Goal: Task Accomplishment & Management: Manage account settings

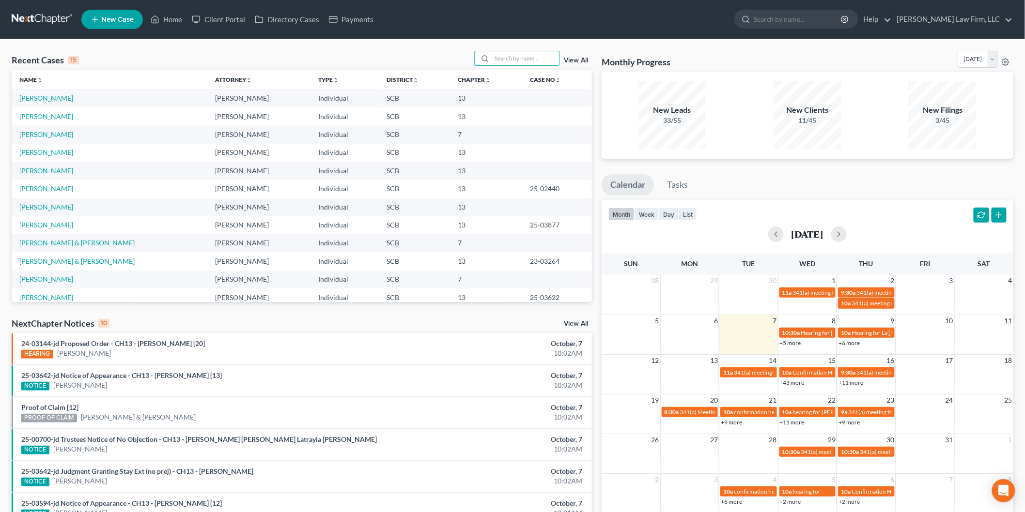
click at [501, 58] on input "search" at bounding box center [526, 58] width 68 height 14
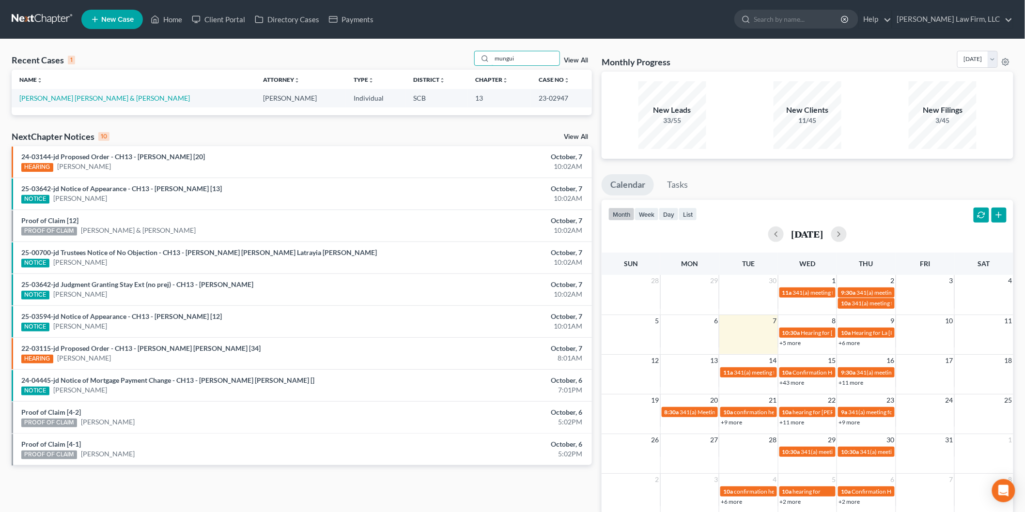
type input "mungui"
click at [114, 97] on link "[PERSON_NAME] [PERSON_NAME] & [PERSON_NAME]" at bounding box center [104, 98] width 170 height 8
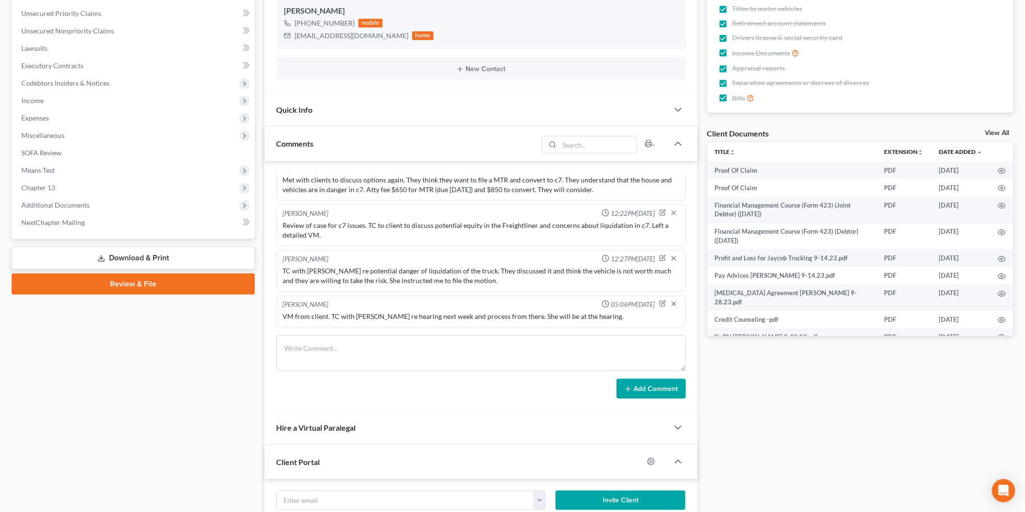
scroll to position [235, 0]
click at [994, 132] on link "View All" at bounding box center [997, 133] width 24 height 7
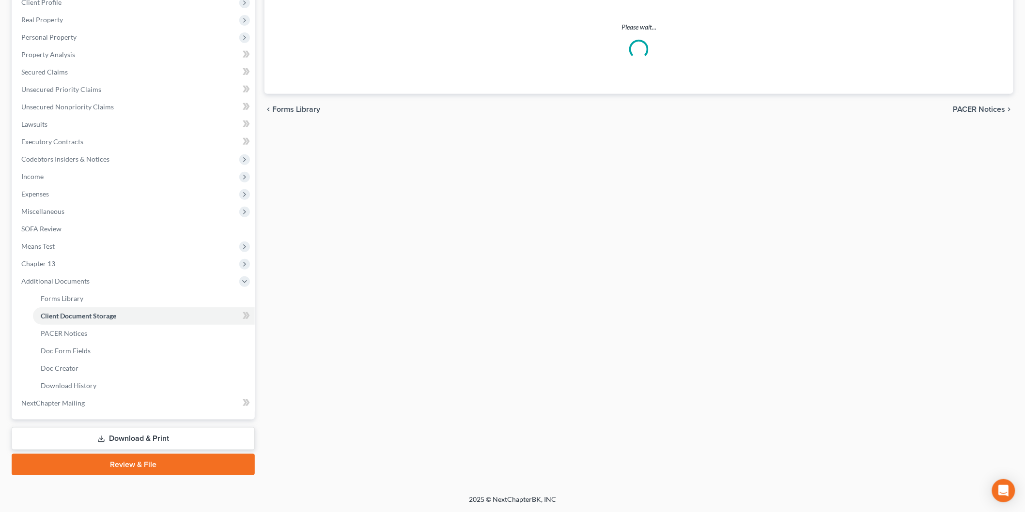
scroll to position [51, 0]
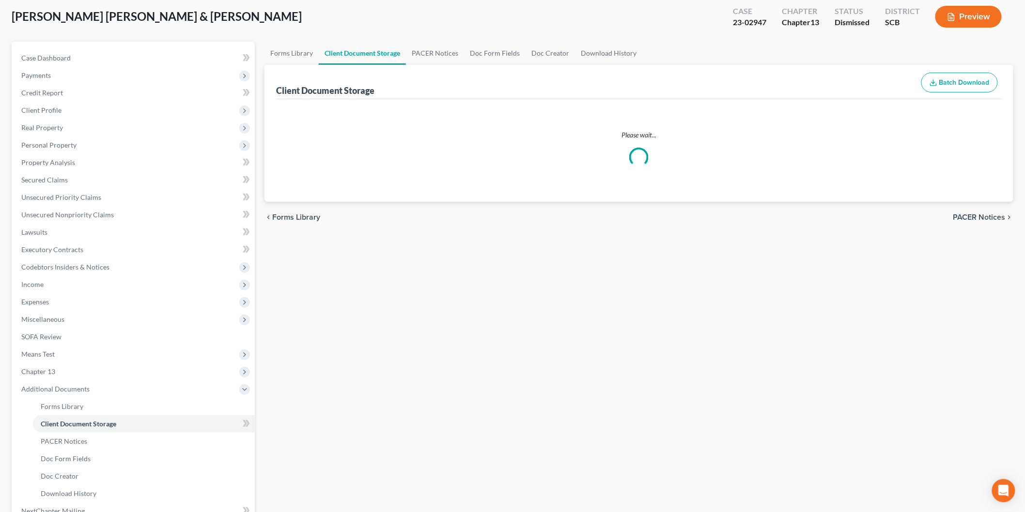
select select "16"
select select "6"
select select "15"
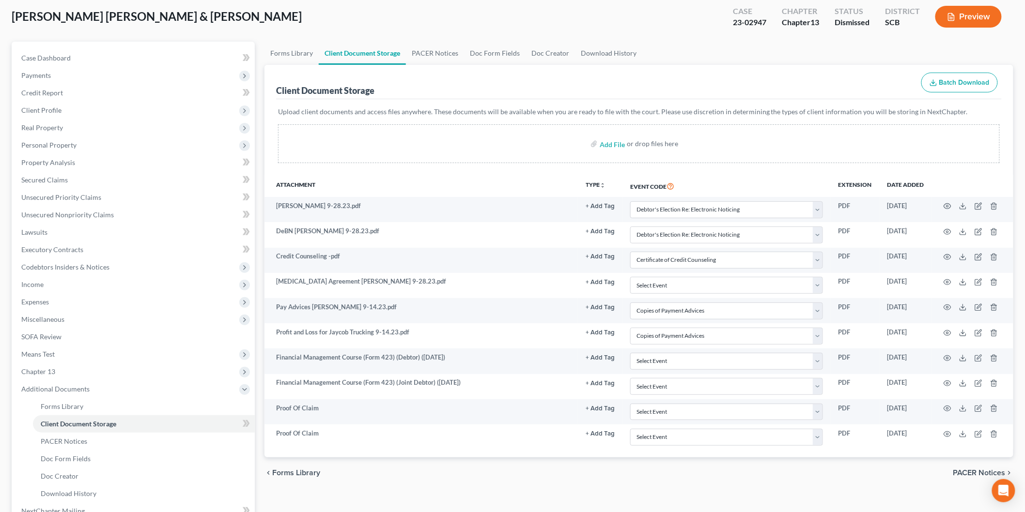
scroll to position [0, 0]
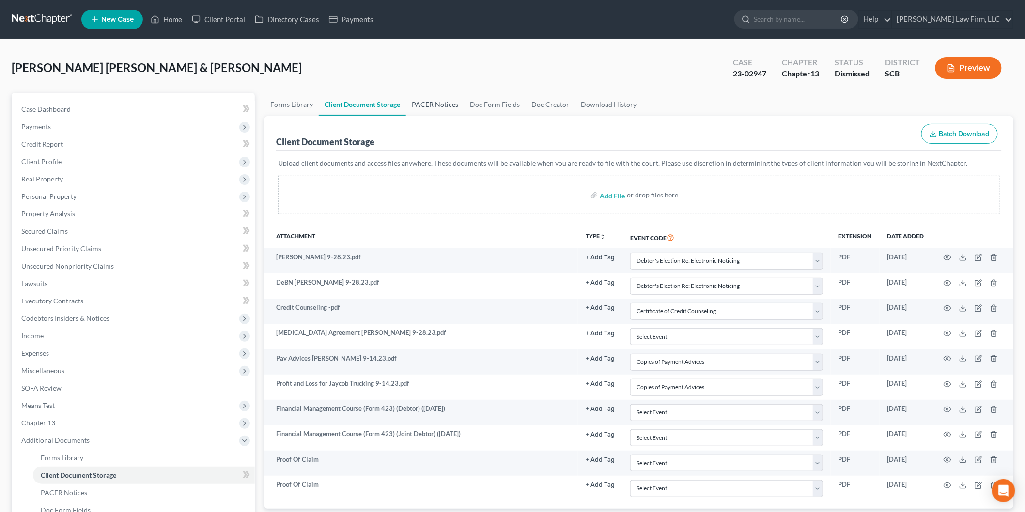
click at [437, 100] on link "PACER Notices" at bounding box center [435, 104] width 58 height 23
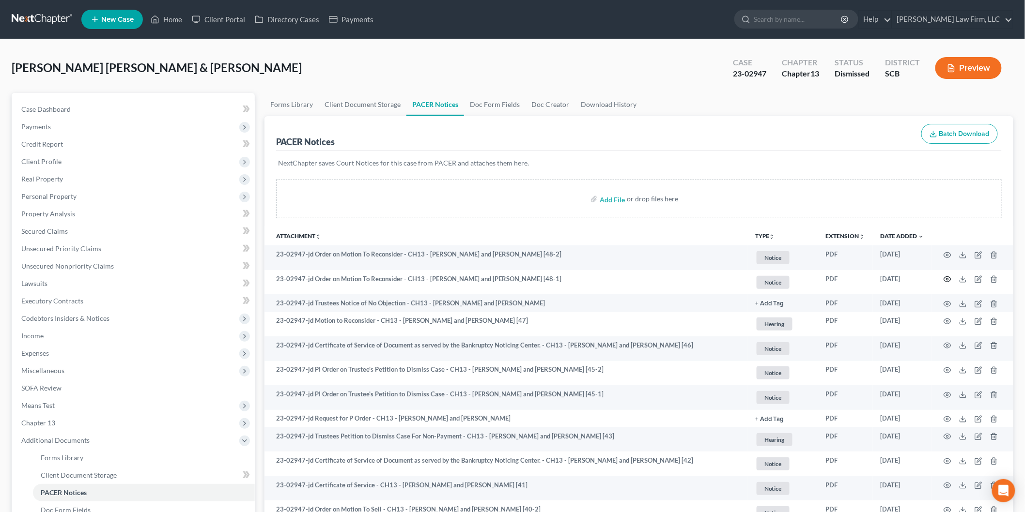
click at [947, 281] on icon "button" at bounding box center [947, 280] width 8 height 8
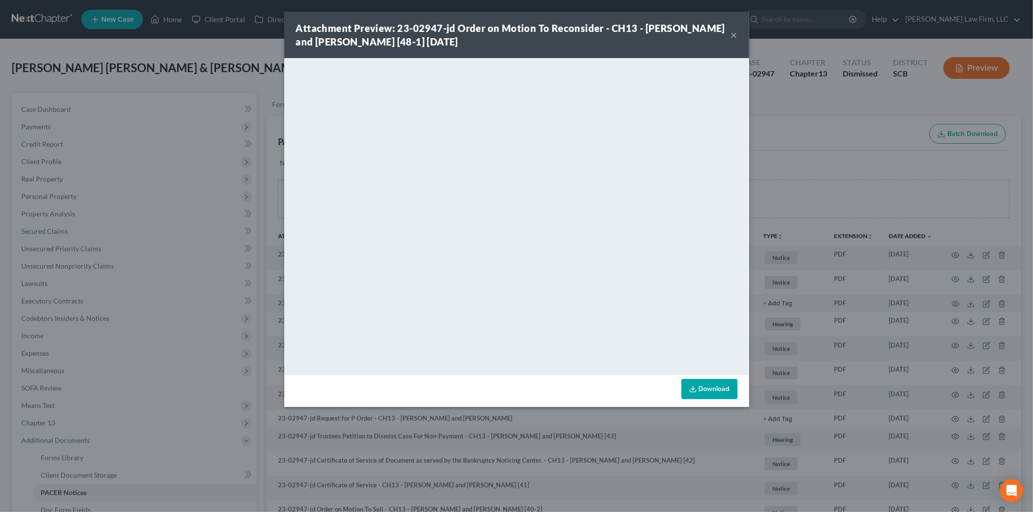
click at [731, 35] on button "×" at bounding box center [734, 35] width 7 height 12
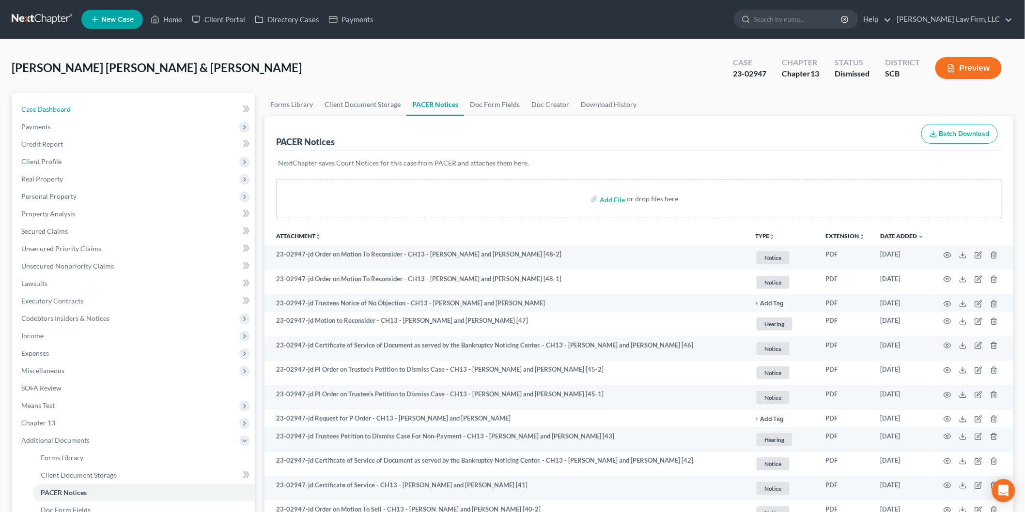
click at [49, 101] on link "Case Dashboard" at bounding box center [134, 109] width 241 height 17
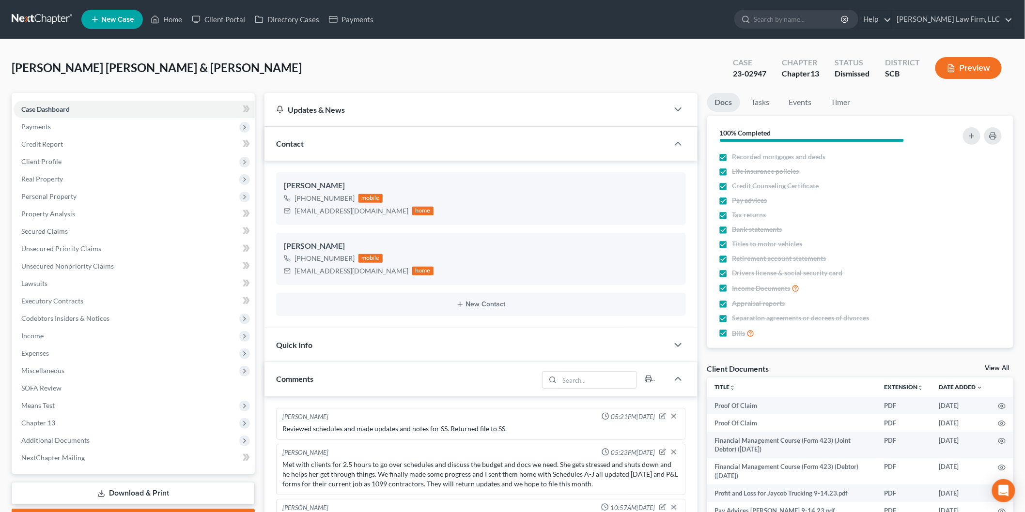
scroll to position [1710, 0]
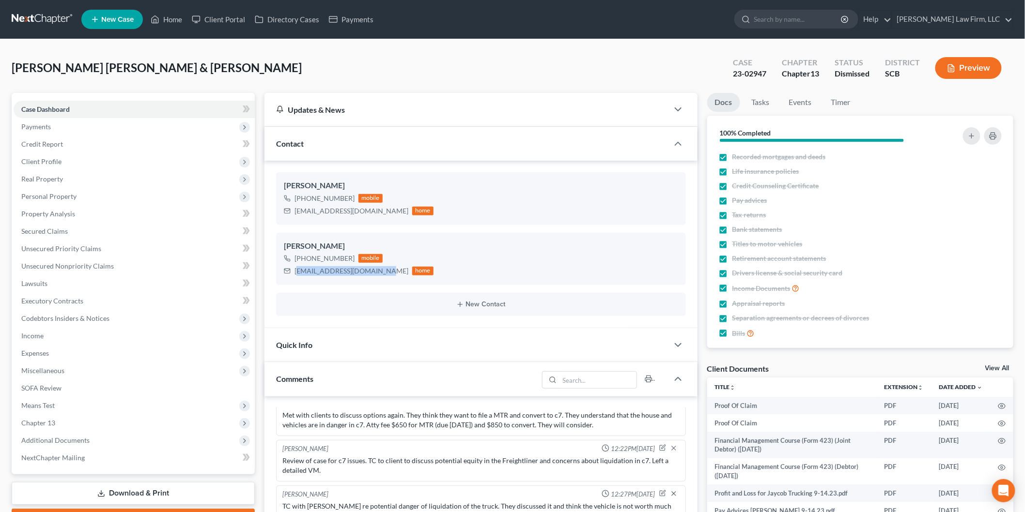
drag, startPoint x: 383, startPoint y: 271, endPoint x: 297, endPoint y: 272, distance: 85.7
click at [297, 272] on div "[EMAIL_ADDRESS][DOMAIN_NAME]" at bounding box center [351, 271] width 114 height 10
click at [298, 269] on div "[EMAIL_ADDRESS][DOMAIN_NAME]" at bounding box center [351, 271] width 114 height 10
drag, startPoint x: 294, startPoint y: 210, endPoint x: 357, endPoint y: 213, distance: 63.0
click at [357, 213] on div "[EMAIL_ADDRESS][DOMAIN_NAME]" at bounding box center [351, 211] width 114 height 10
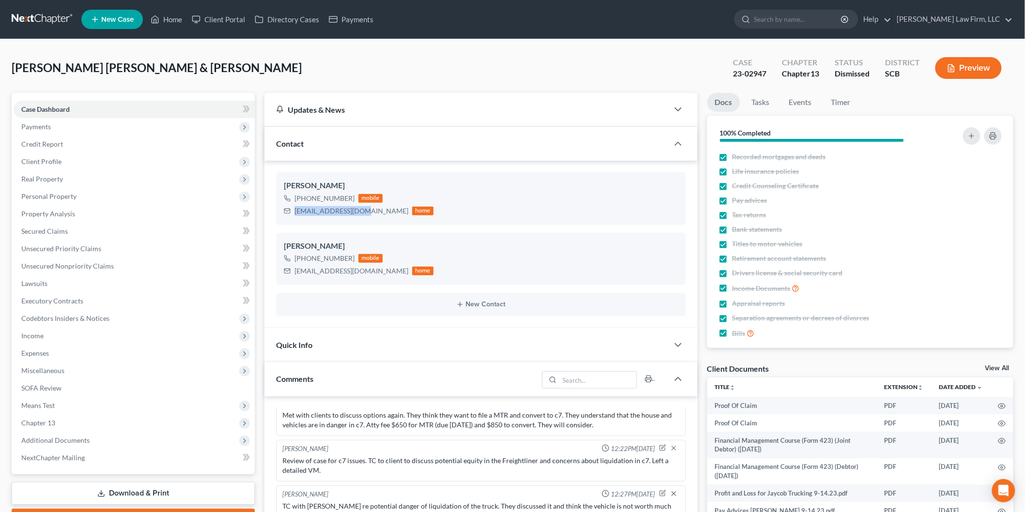
copy div "[EMAIL_ADDRESS][DOMAIN_NAME]"
drag, startPoint x: 295, startPoint y: 272, endPoint x: 387, endPoint y: 273, distance: 91.1
click at [387, 273] on div "[EMAIL_ADDRESS][DOMAIN_NAME]" at bounding box center [351, 271] width 114 height 10
copy div "[EMAIL_ADDRESS][DOMAIN_NAME]"
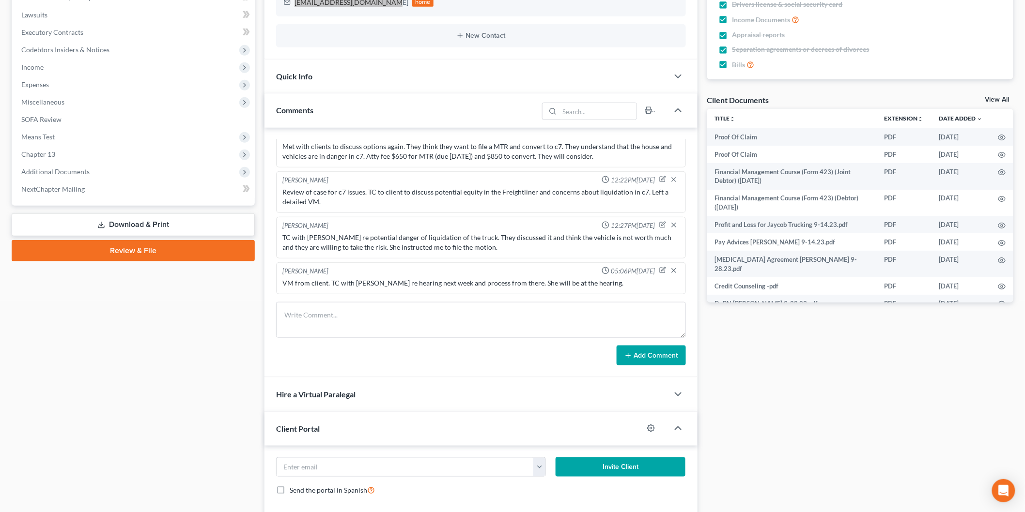
scroll to position [342, 0]
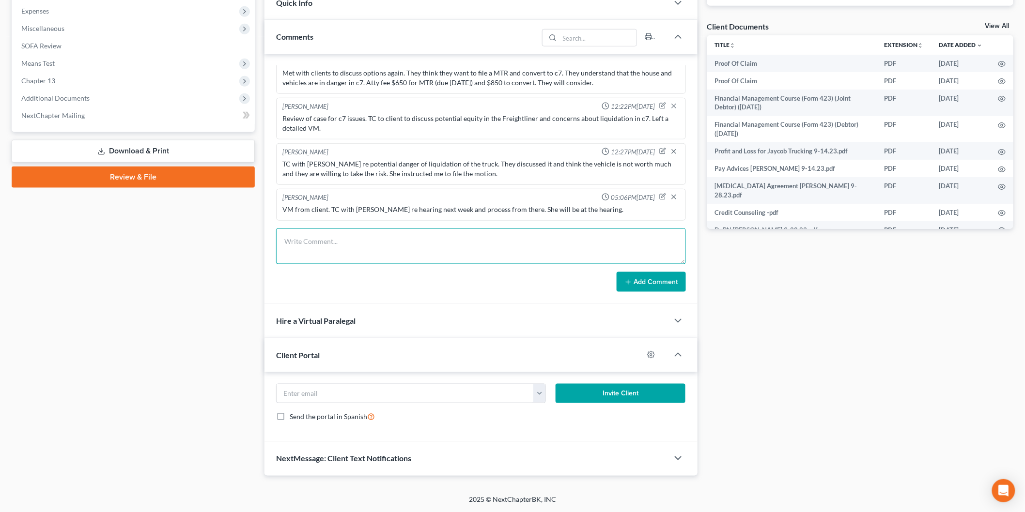
click at [405, 248] on textarea at bounding box center [481, 247] width 410 height 36
type textarea "Court entered an order on the MTR. Emailed clients that there will NOT be a hea…"
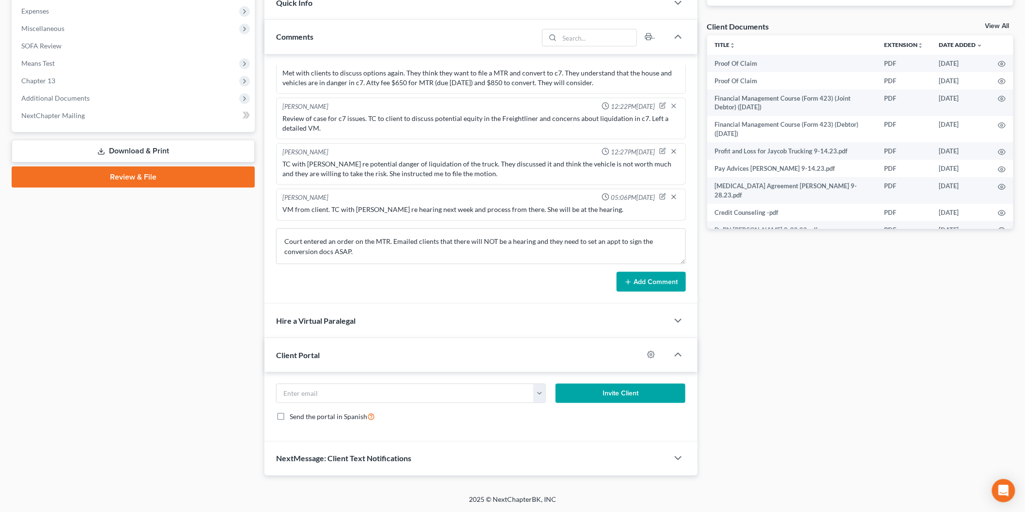
click at [666, 281] on button "Add Comment" at bounding box center [651, 282] width 69 height 20
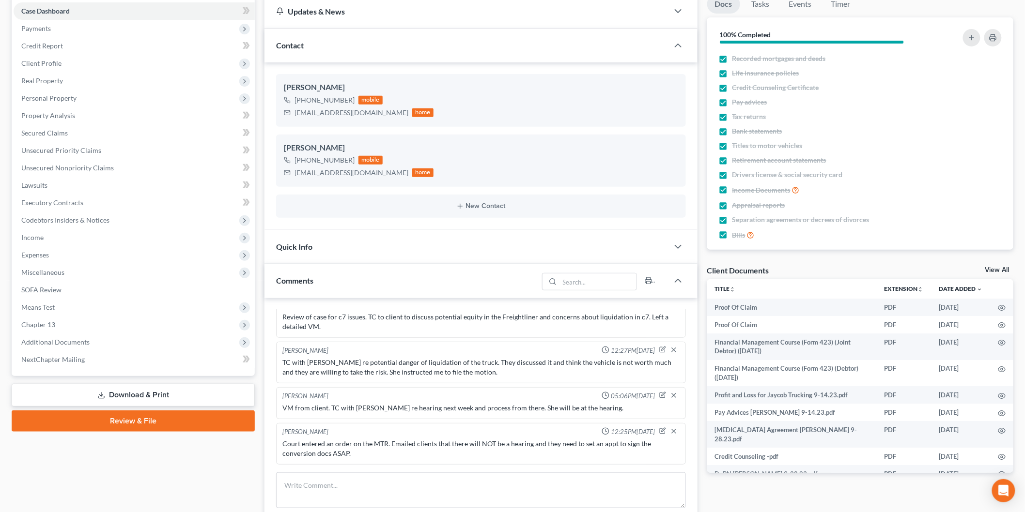
scroll to position [0, 0]
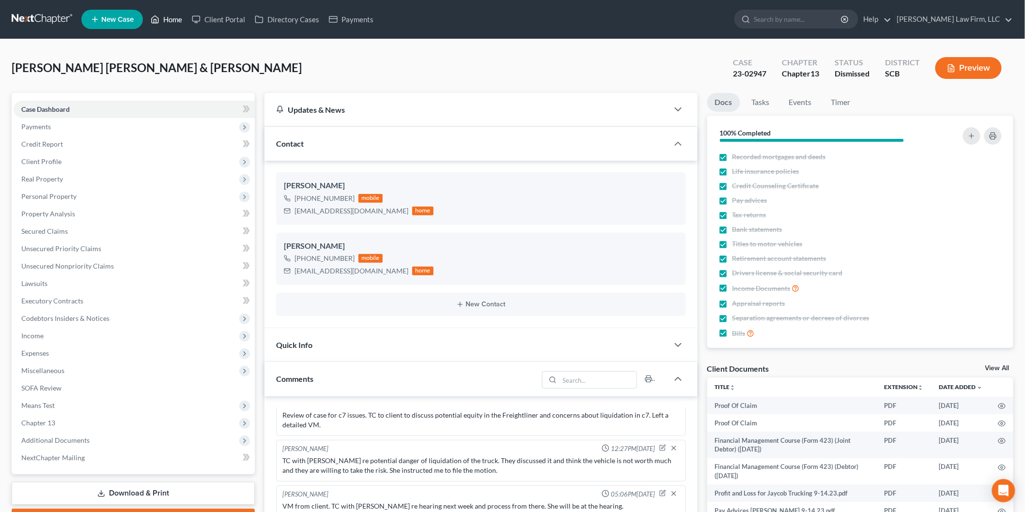
drag, startPoint x: 179, startPoint y: 12, endPoint x: 361, endPoint y: 43, distance: 184.2
click at [179, 12] on link "Home" at bounding box center [166, 19] width 41 height 17
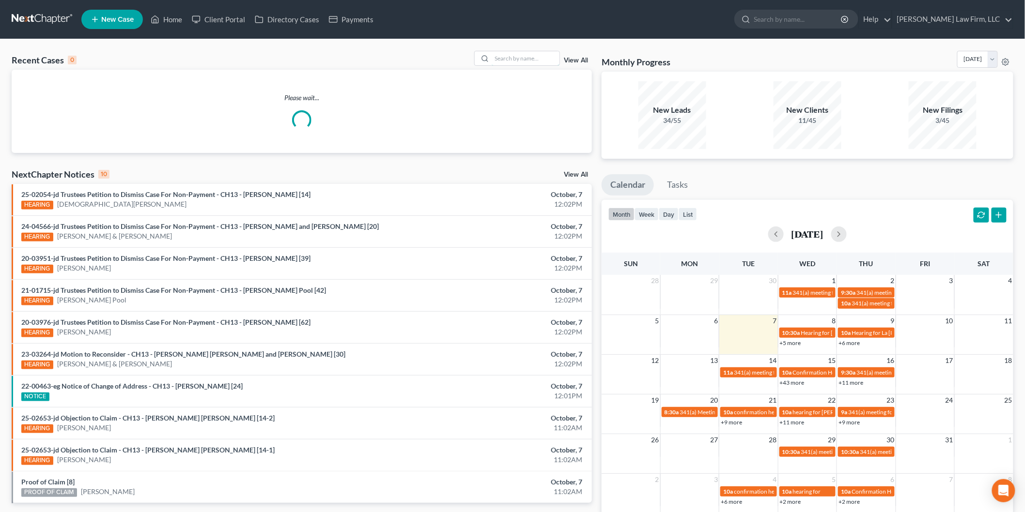
click at [533, 59] on input "search" at bounding box center [526, 58] width 68 height 14
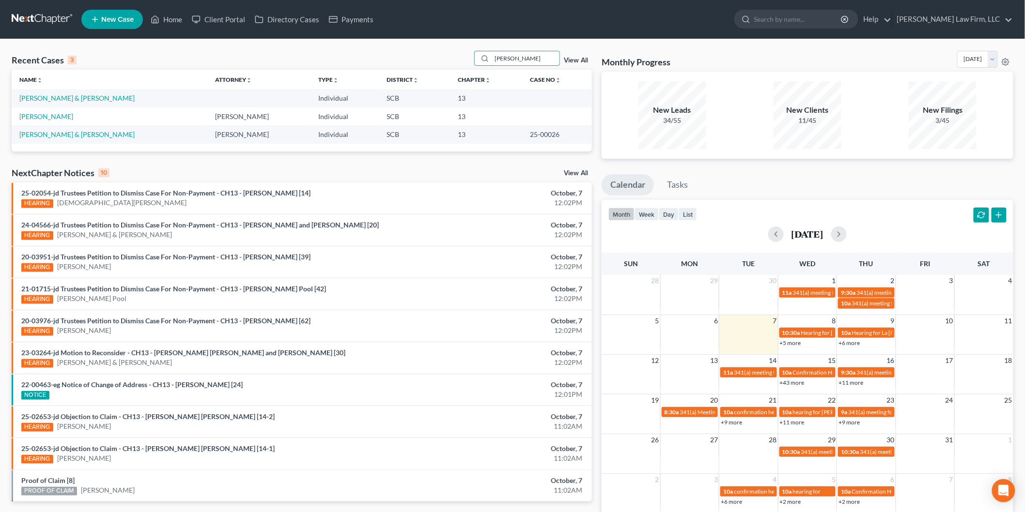
type input "[PERSON_NAME]"
click at [42, 99] on link "[PERSON_NAME] & [PERSON_NAME]" at bounding box center [76, 98] width 115 height 8
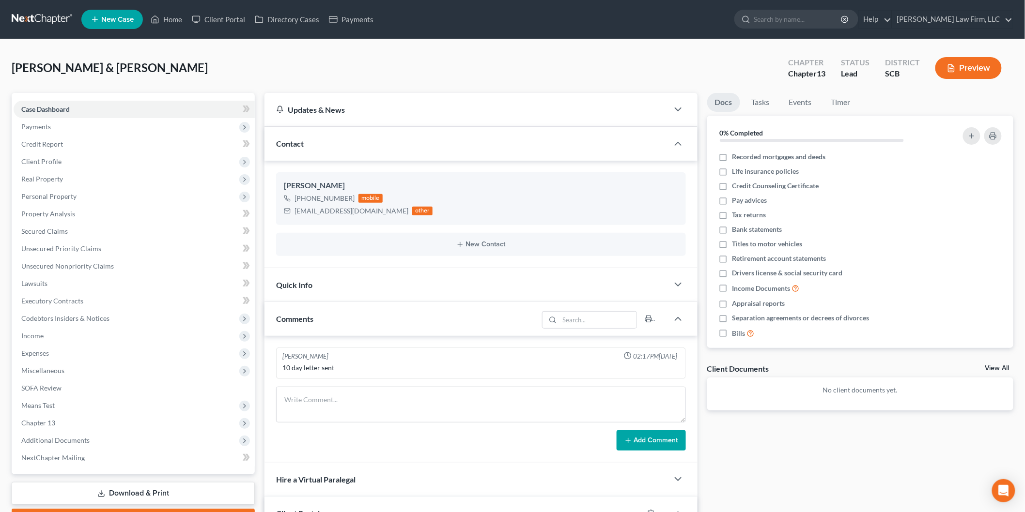
click at [51, 121] on span "Payments" at bounding box center [134, 126] width 241 height 17
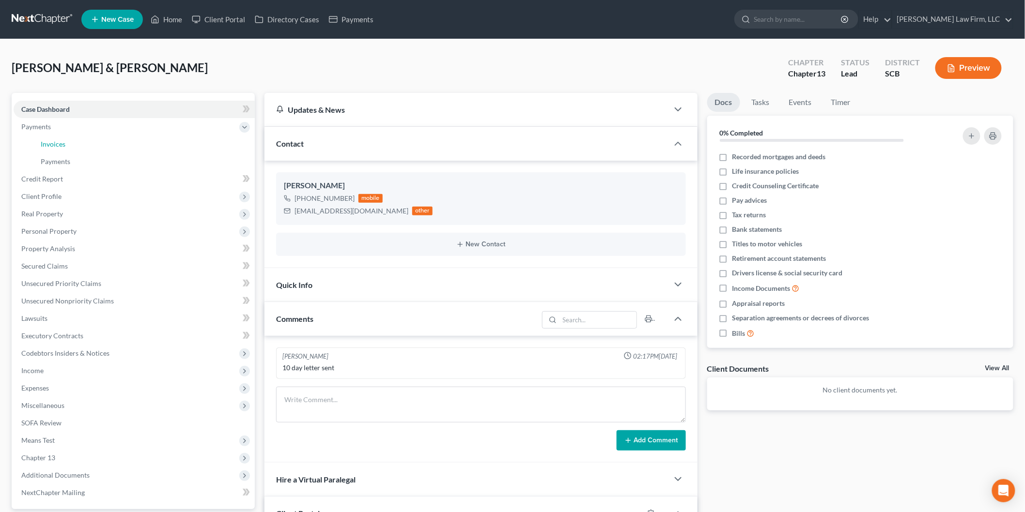
click at [70, 139] on link "Invoices" at bounding box center [144, 144] width 222 height 17
